Goal: Use online tool/utility: Use online tool/utility

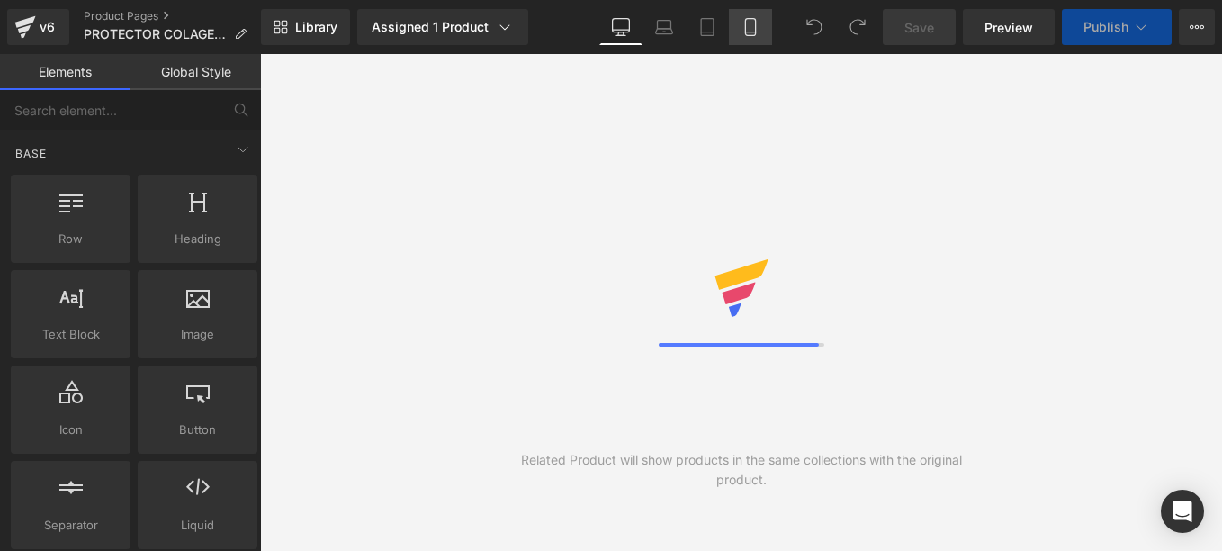
click at [747, 26] on icon at bounding box center [750, 27] width 18 height 18
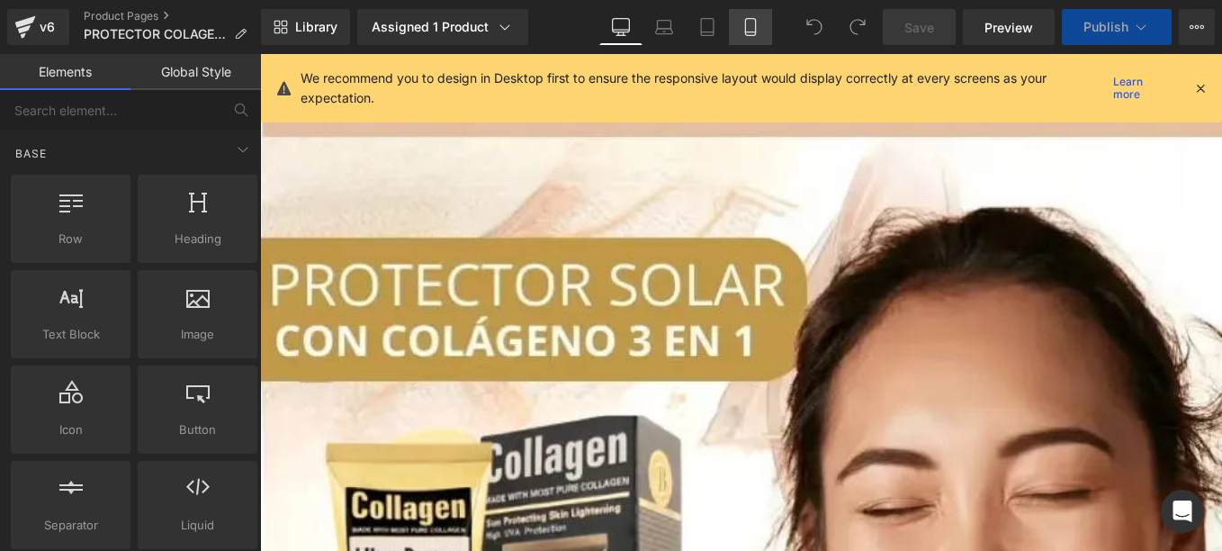
click at [755, 32] on icon at bounding box center [750, 32] width 10 height 0
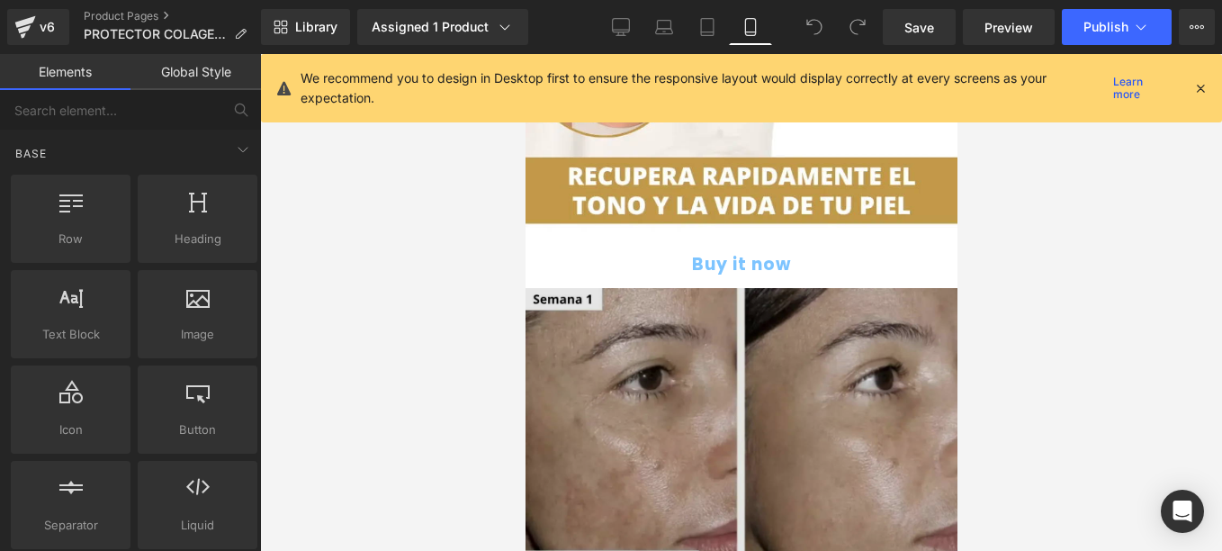
scroll to position [1709, 0]
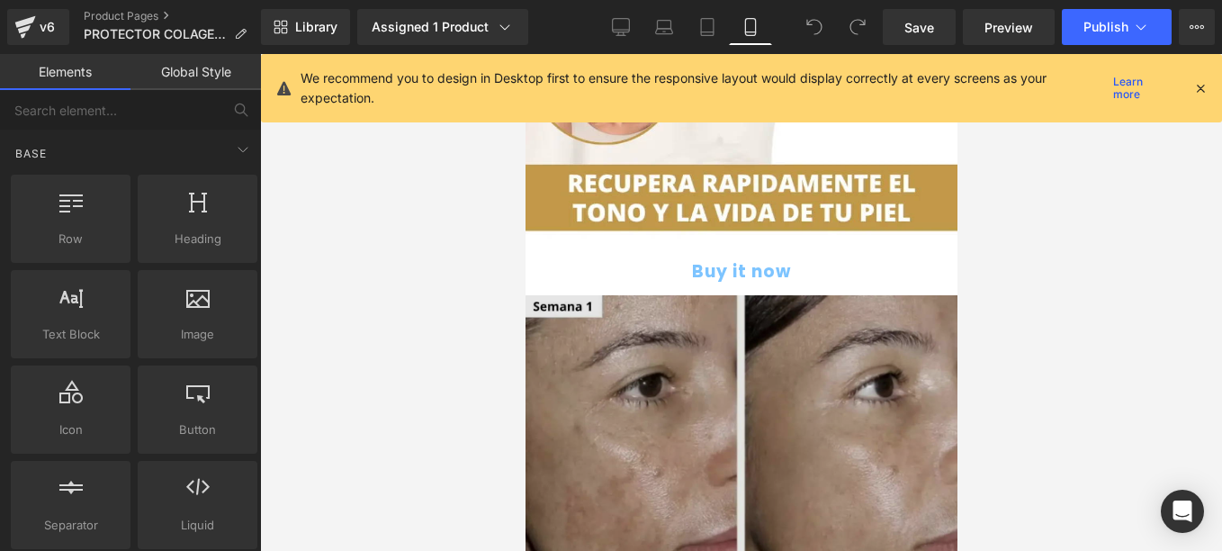
click at [670, 295] on img at bounding box center [740, 440] width 432 height 291
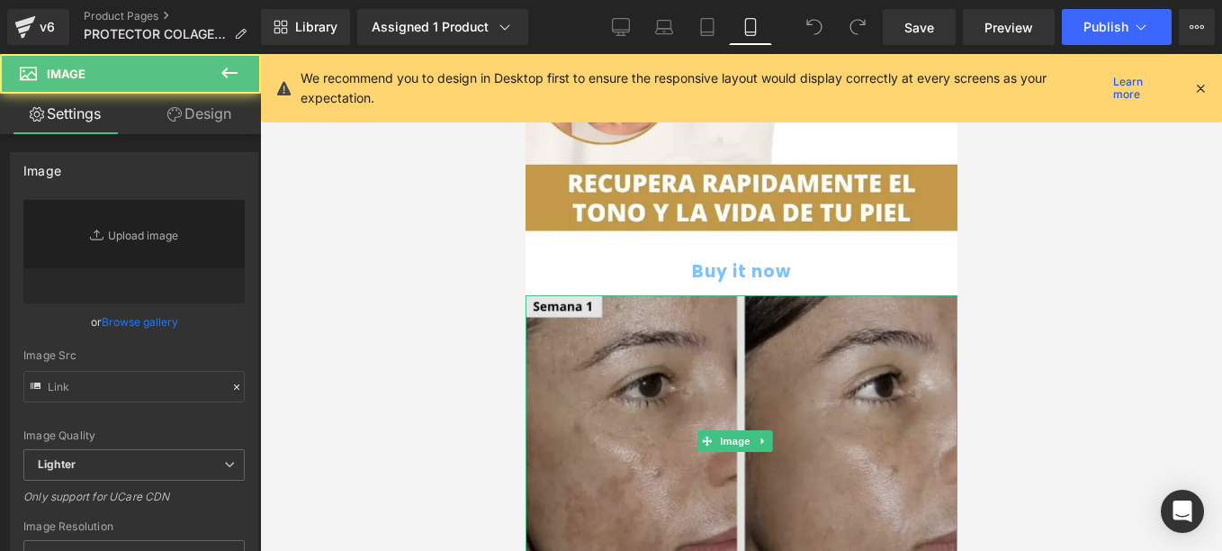
type input "[URL][DOMAIN_NAME]"
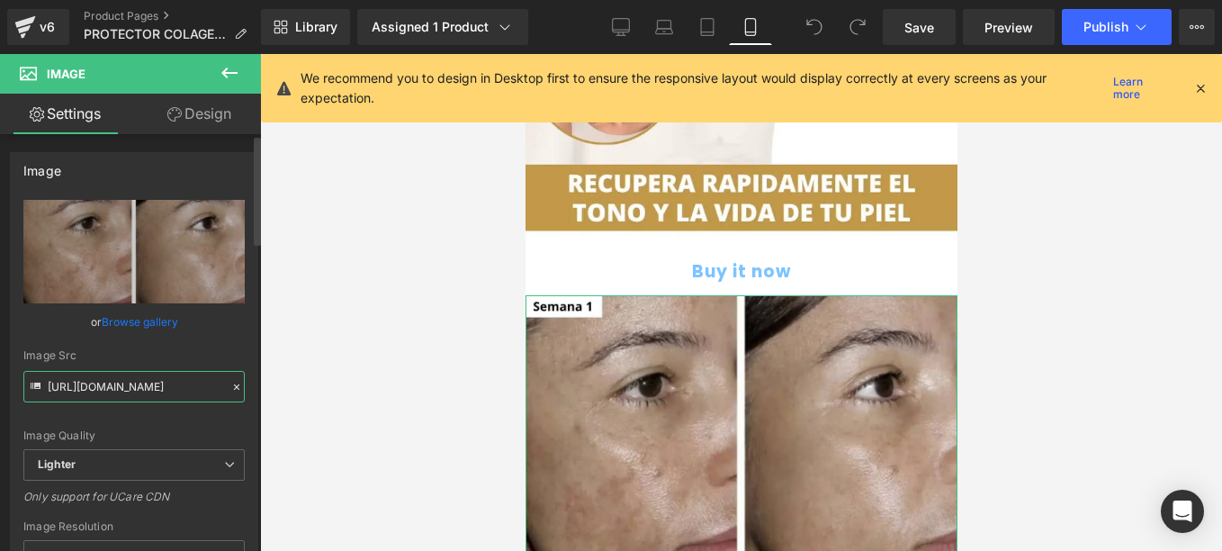
click at [167, 383] on input "[URL][DOMAIN_NAME]" at bounding box center [133, 386] width 221 height 31
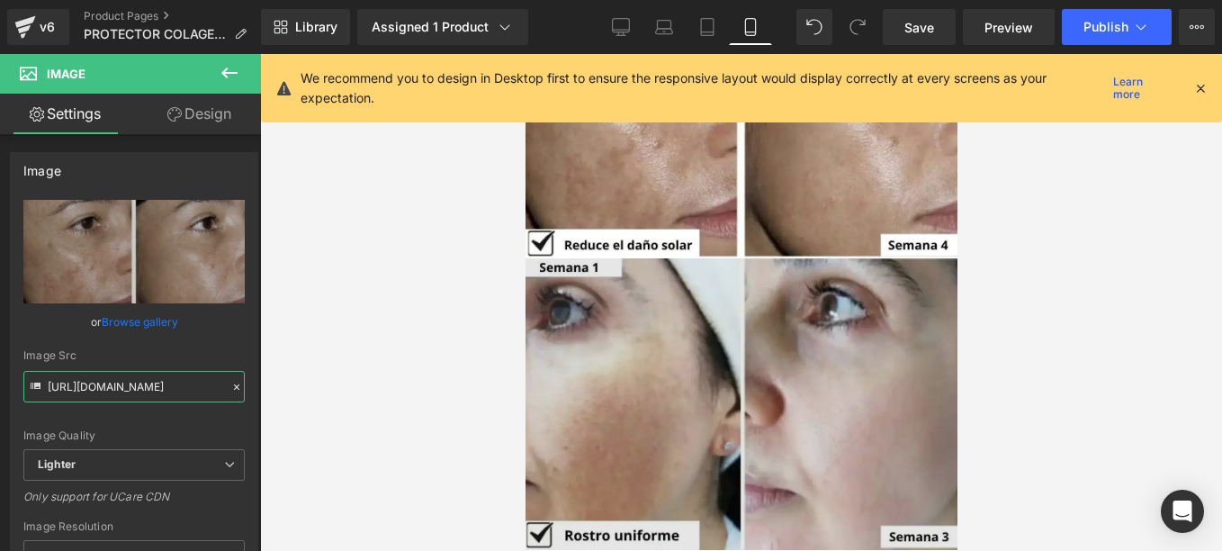
scroll to position [2069, 0]
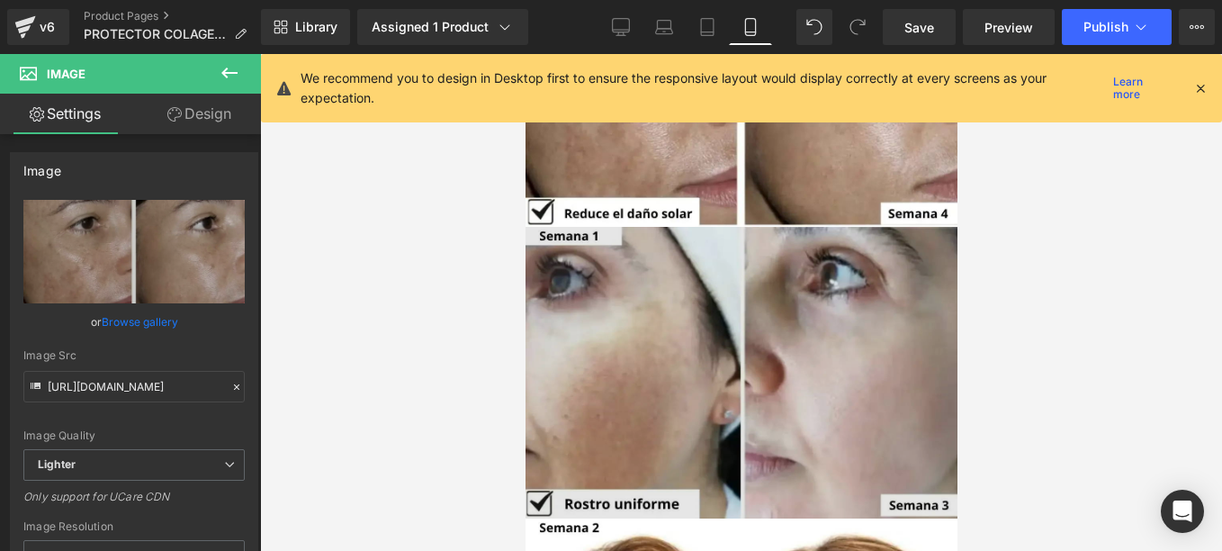
click at [620, 330] on img at bounding box center [740, 372] width 432 height 291
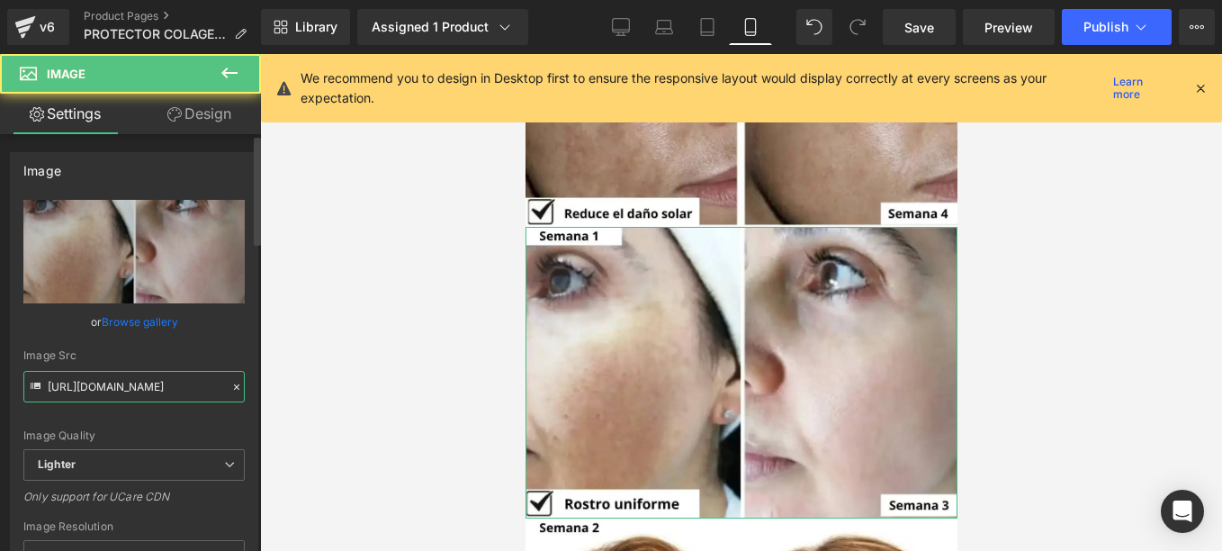
click at [191, 388] on input "[URL][DOMAIN_NAME]" at bounding box center [133, 386] width 221 height 31
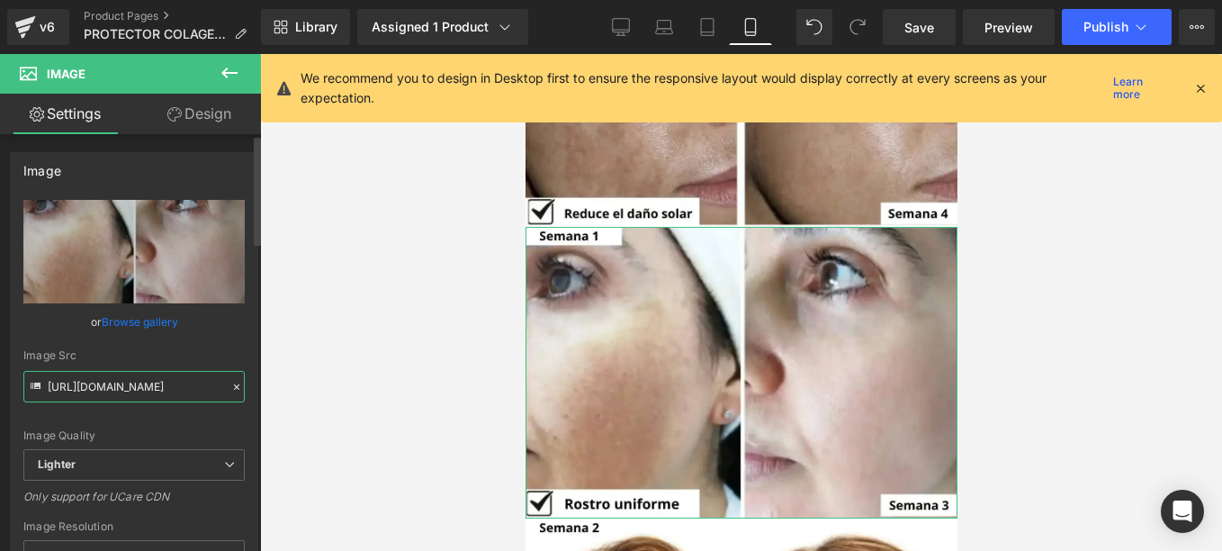
click at [191, 388] on input "[URL][DOMAIN_NAME]" at bounding box center [133, 386] width 221 height 31
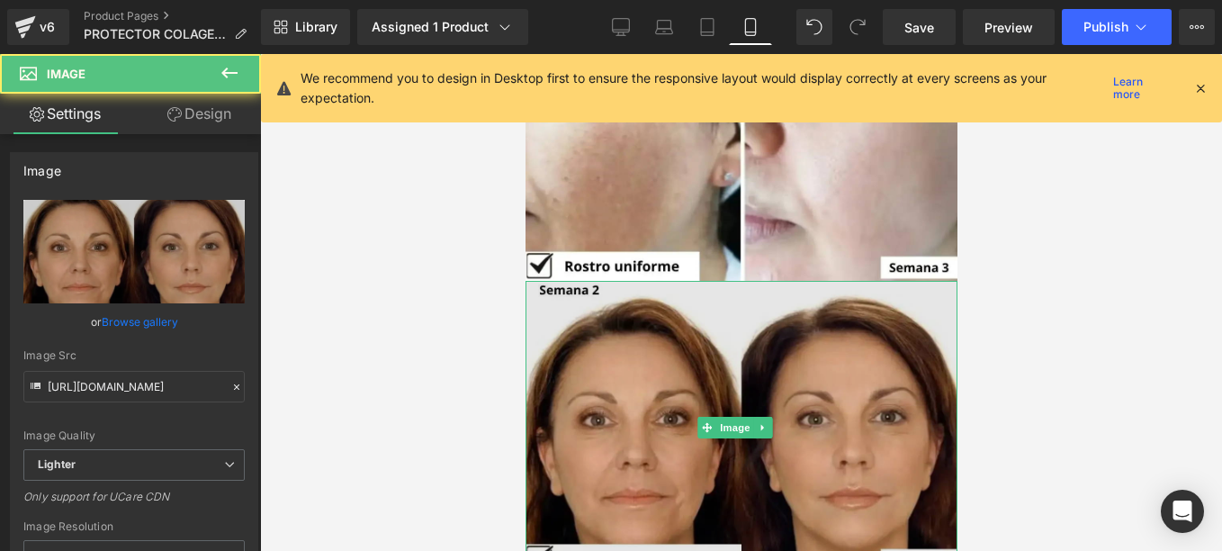
scroll to position [2339, 0]
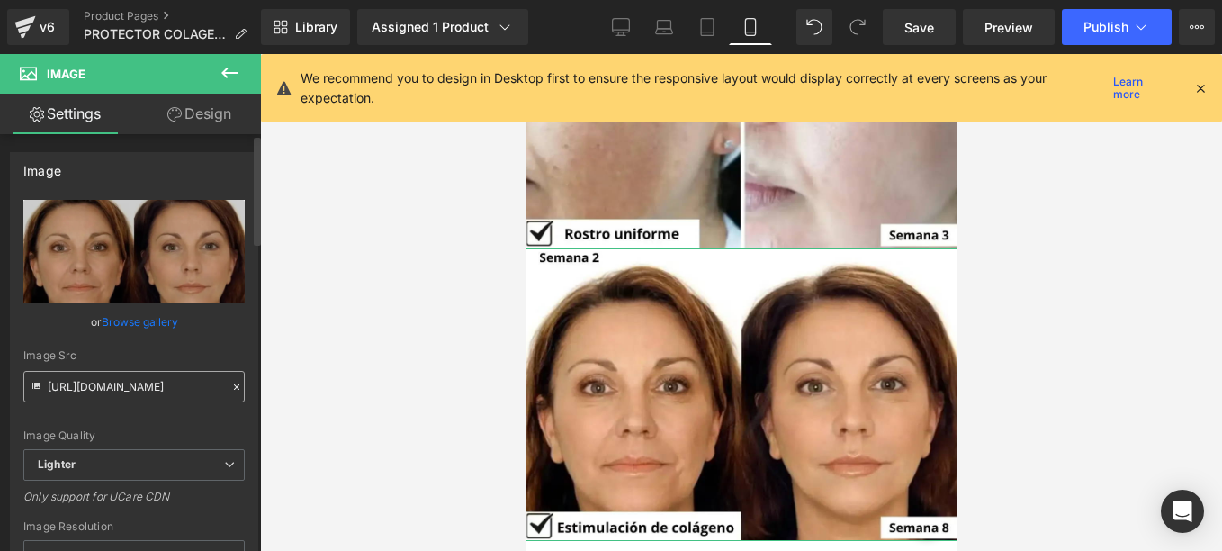
click at [154, 392] on input "[URL][DOMAIN_NAME]" at bounding box center [133, 386] width 221 height 31
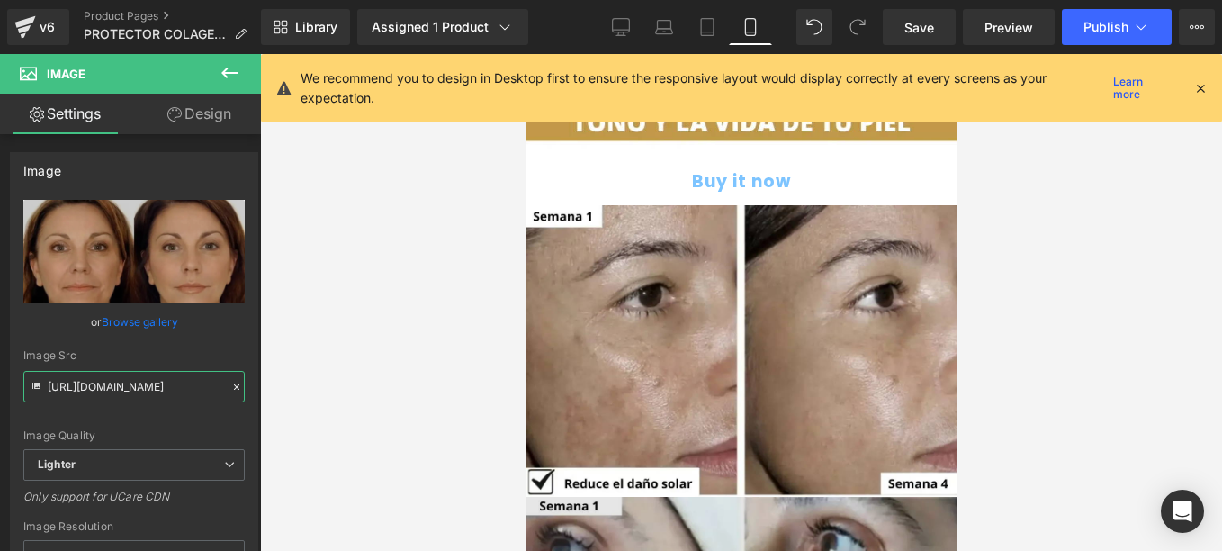
scroll to position [1439, 0]
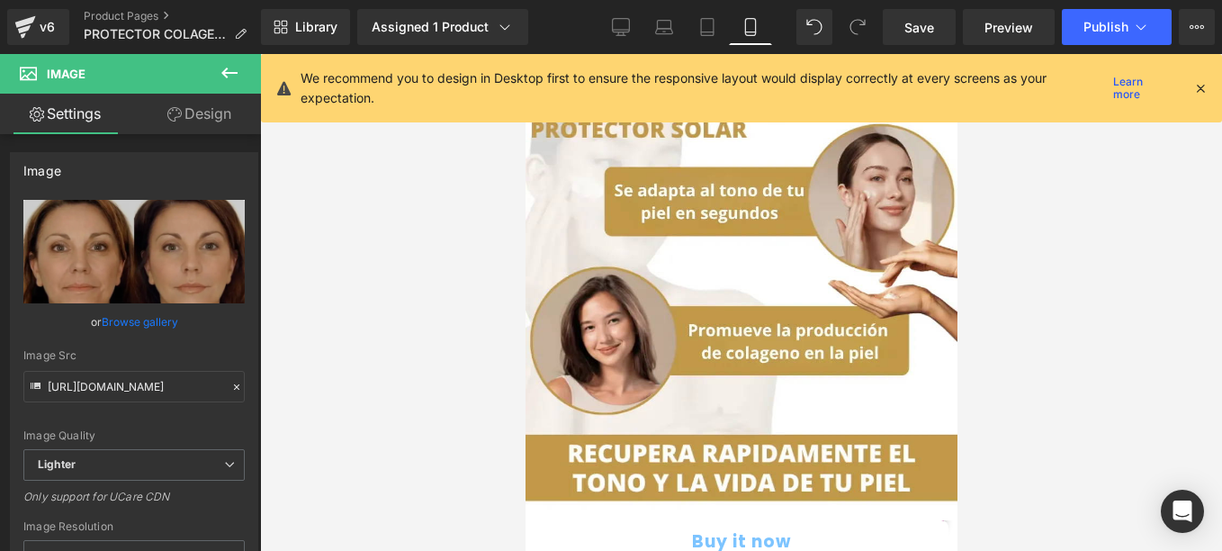
click at [603, 476] on div "Rendering Content" at bounding box center [611, 480] width 111 height 20
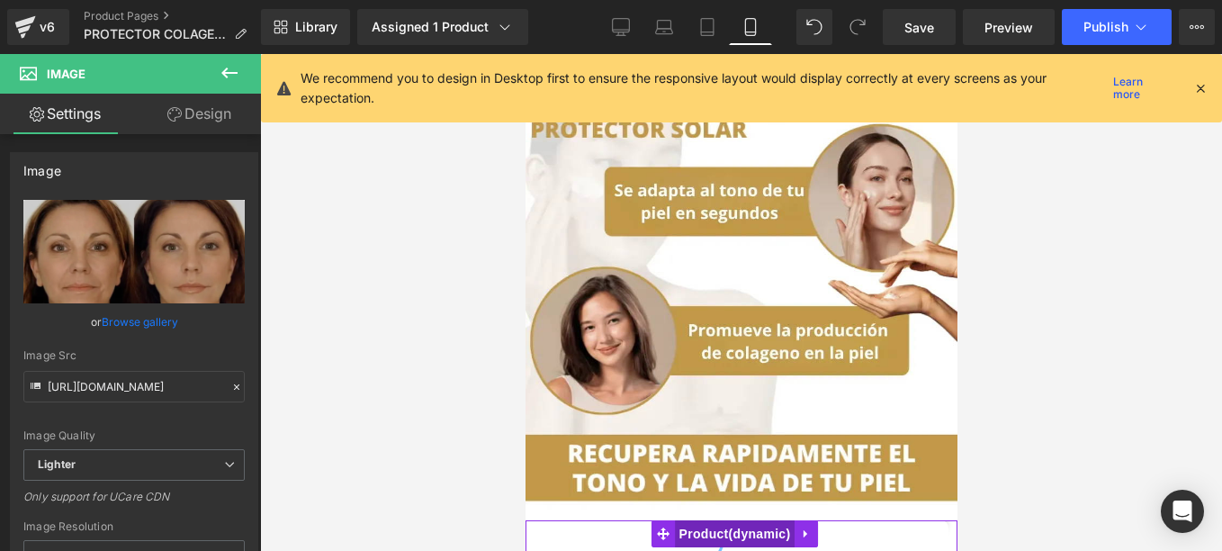
click at [677, 520] on span "Product" at bounding box center [734, 533] width 121 height 27
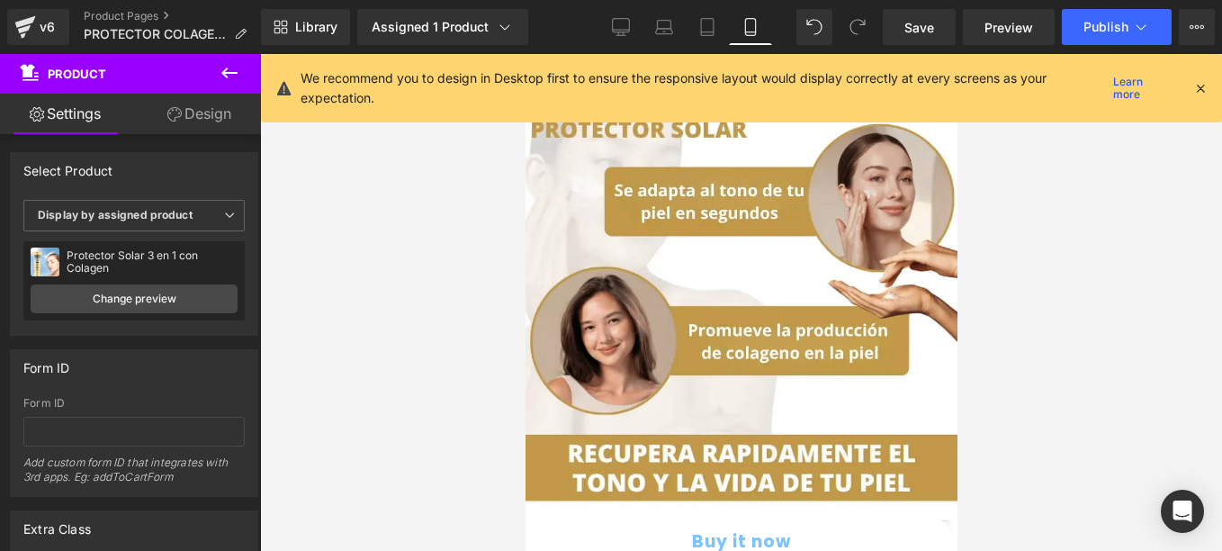
click at [228, 87] on button at bounding box center [229, 74] width 63 height 40
